Goal: Task Accomplishment & Management: Use online tool/utility

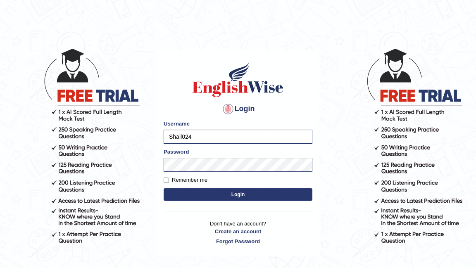
click at [231, 194] on button "Login" at bounding box center [238, 194] width 149 height 12
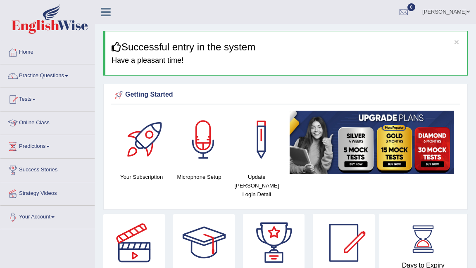
click at [34, 98] on link "Tests" at bounding box center [47, 98] width 94 height 21
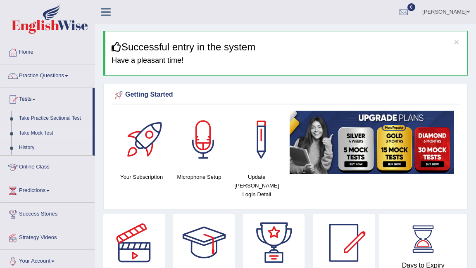
click at [33, 134] on link "Take Mock Test" at bounding box center [53, 133] width 77 height 15
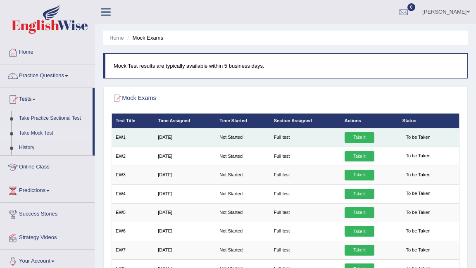
click at [363, 137] on link "Take it" at bounding box center [360, 137] width 30 height 11
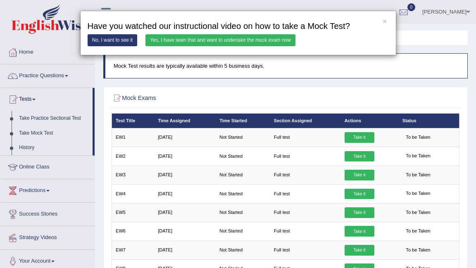
click at [218, 42] on link "Yes, I have seen that and want to undertake the mock exam now" at bounding box center [220, 40] width 150 height 12
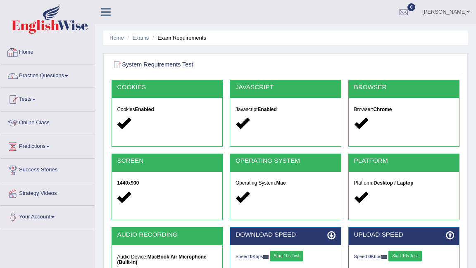
click at [33, 51] on link "Home" at bounding box center [47, 51] width 94 height 21
